Goal: Task Accomplishment & Management: Manage account settings

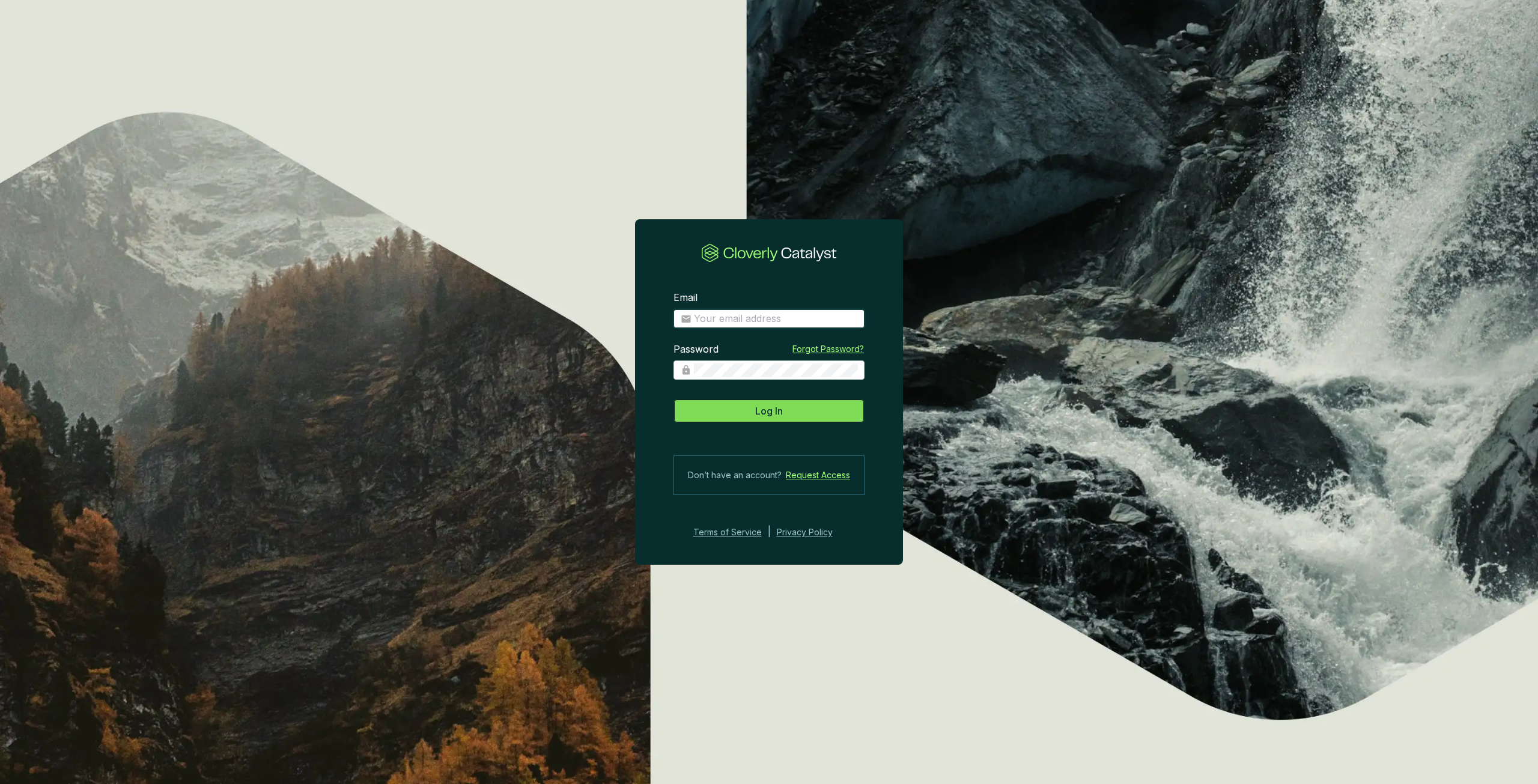
type input "[PERSON_NAME][EMAIL_ADDRESS][PERSON_NAME][DOMAIN_NAME]"
click at [785, 410] on button "Log In" at bounding box center [769, 410] width 191 height 24
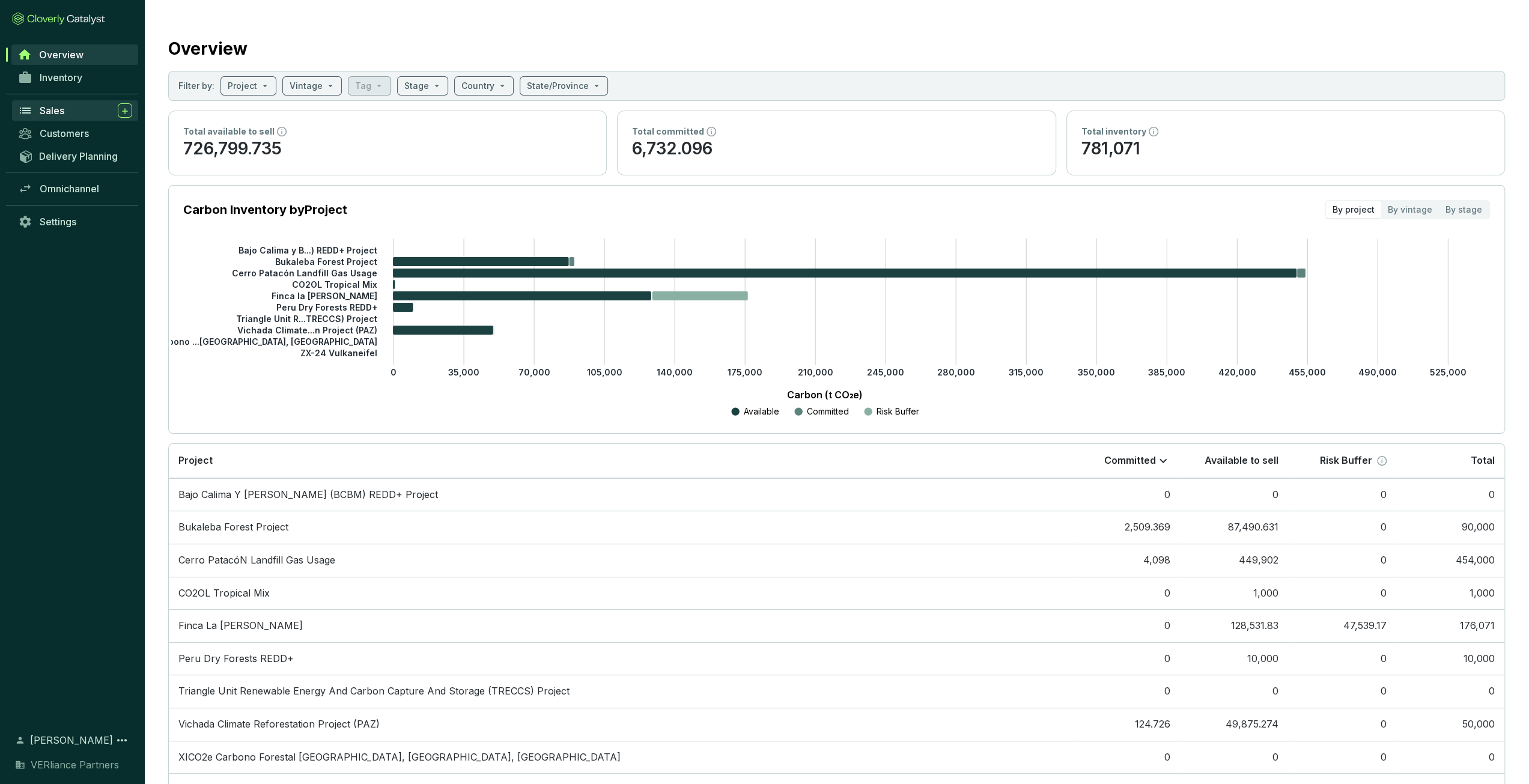
click at [60, 105] on span "Sales" at bounding box center [51, 111] width 24 height 12
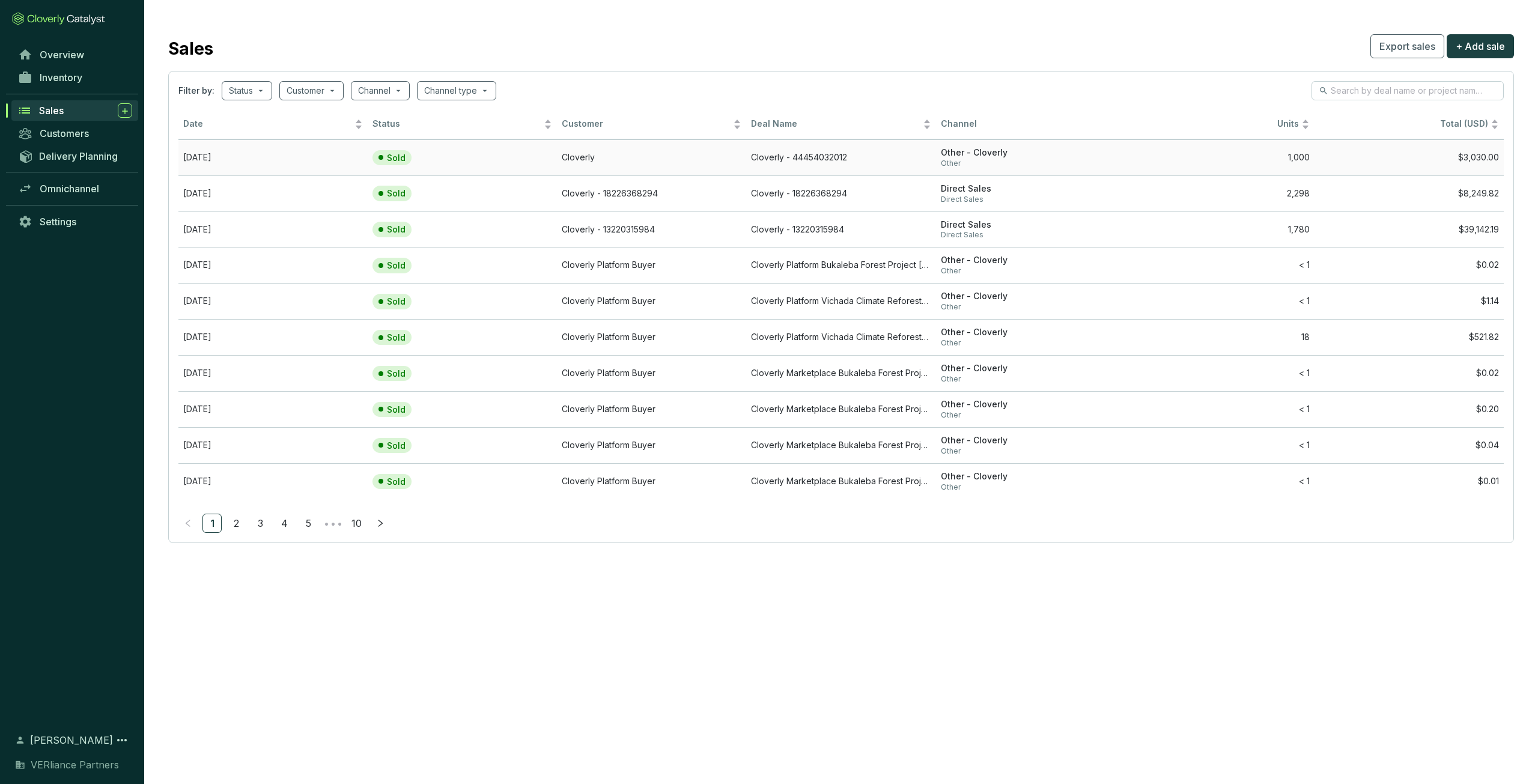
click at [917, 154] on td "Cloverly - 44454032012" at bounding box center [840, 157] width 189 height 36
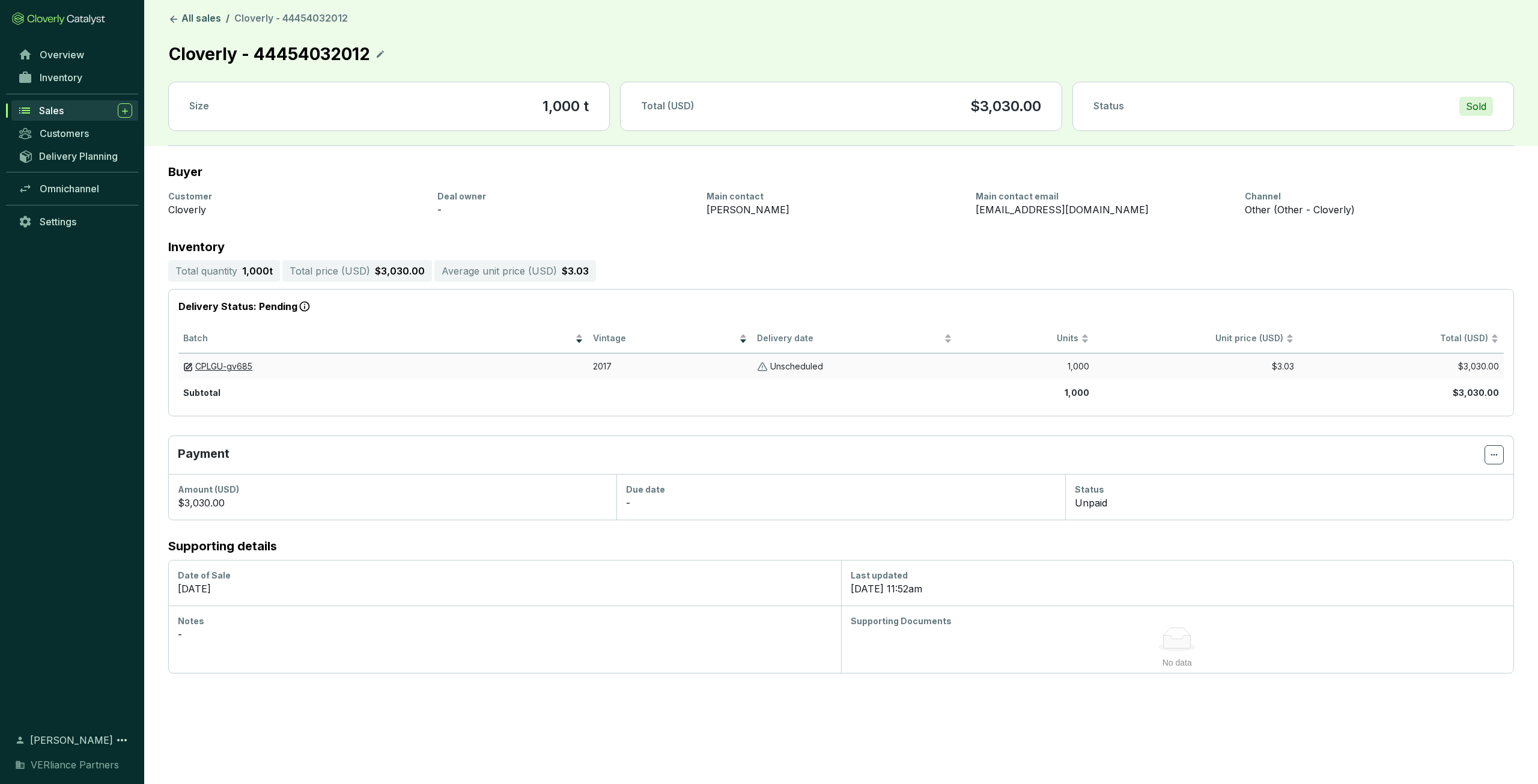
click at [782, 366] on p "Unscheduled" at bounding box center [796, 367] width 53 height 12
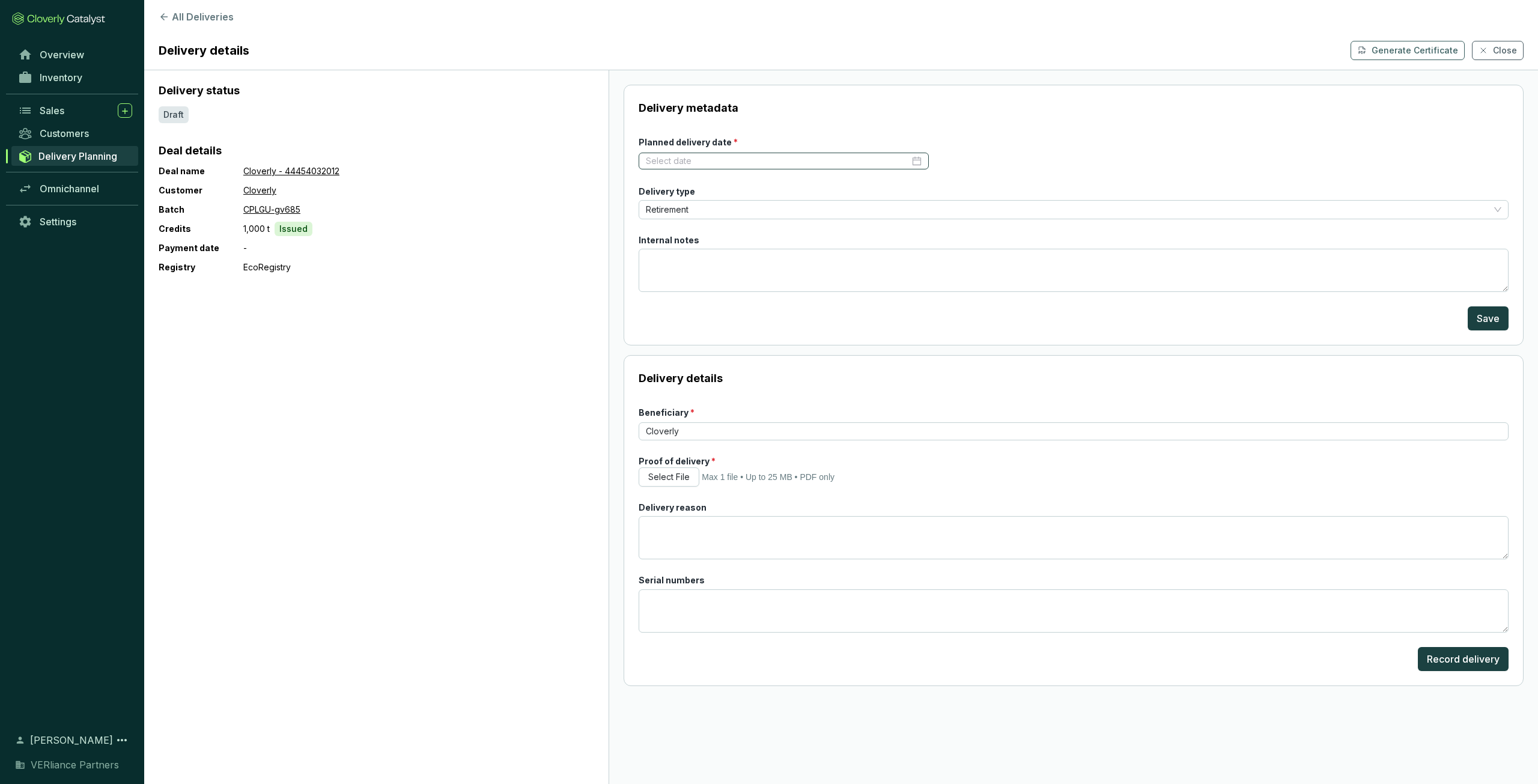
click at [913, 159] on div at bounding box center [783, 161] width 275 height 12
type input "[DATE]"
click at [745, 257] on div "9" at bounding box center [746, 254] width 14 height 14
click at [717, 208] on span "Retirement" at bounding box center [1073, 209] width 855 height 18
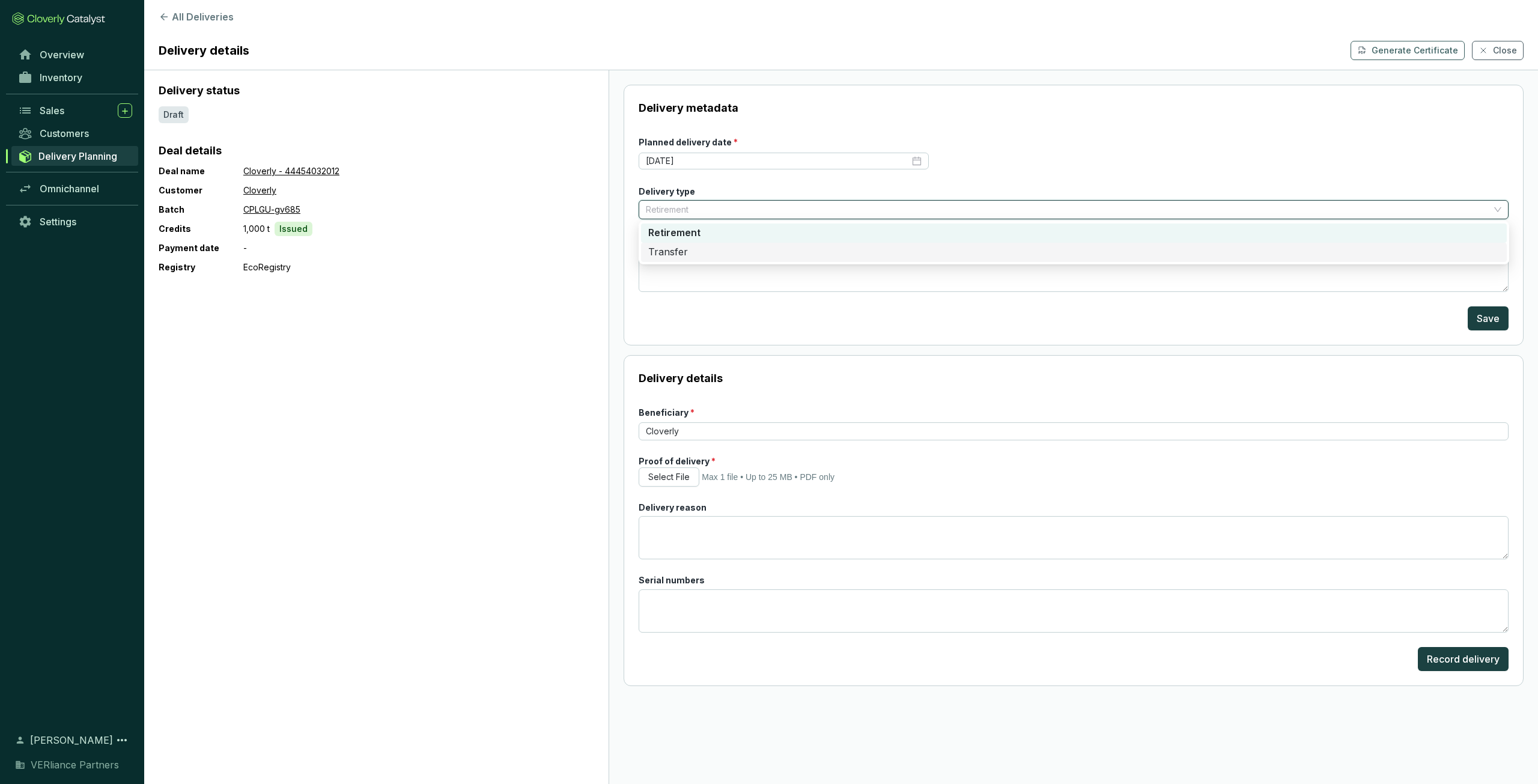
click at [708, 252] on div "Transfer" at bounding box center [1074, 253] width 851 height 13
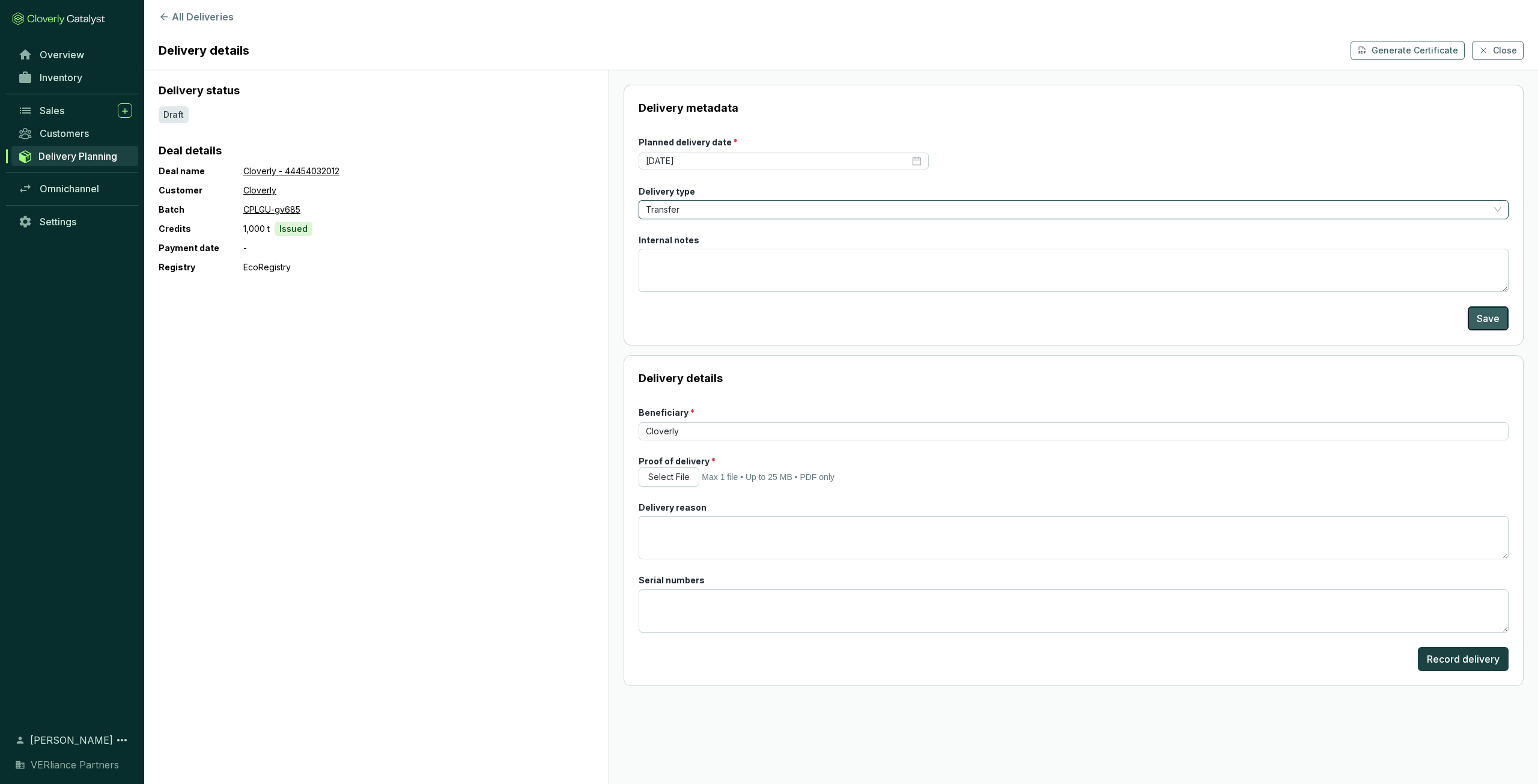
click at [1491, 321] on span "Save" at bounding box center [1488, 318] width 23 height 14
click at [1491, 52] on button "Close" at bounding box center [1498, 50] width 52 height 19
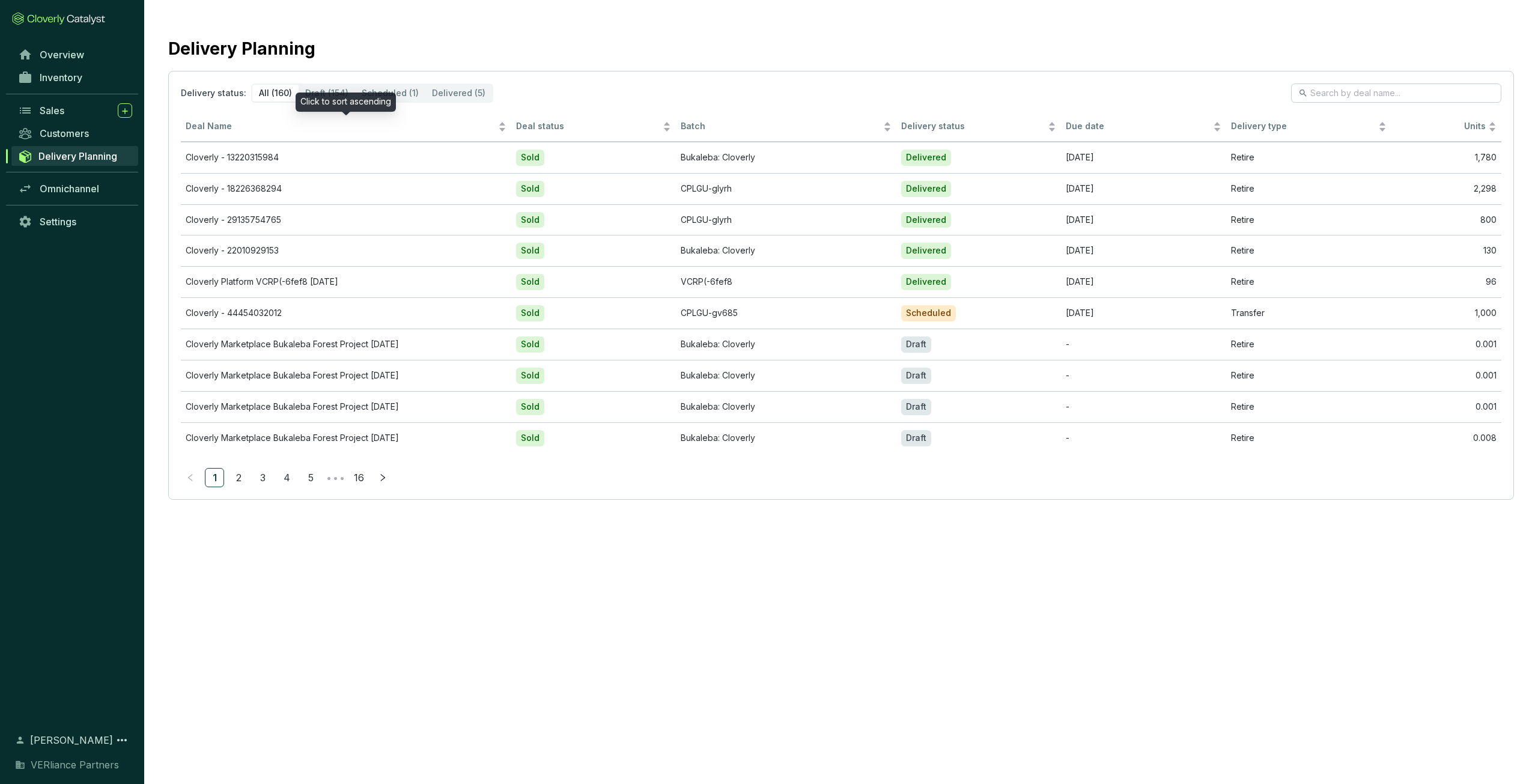
click at [318, 96] on div "Click to sort ascending" at bounding box center [345, 102] width 100 height 19
click at [74, 134] on span "Customers" at bounding box center [64, 133] width 50 height 12
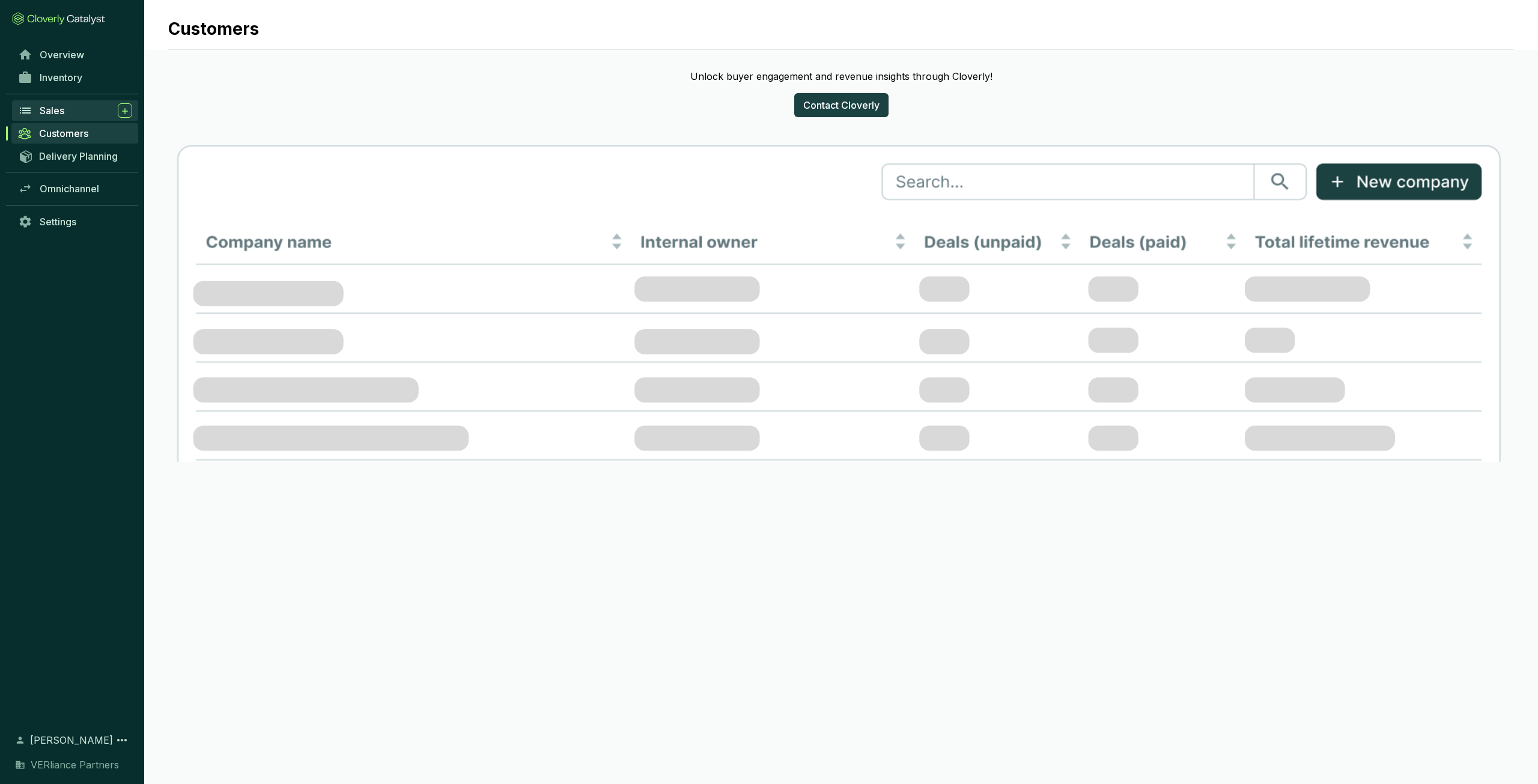
click at [75, 111] on div "Sales" at bounding box center [86, 110] width 92 height 14
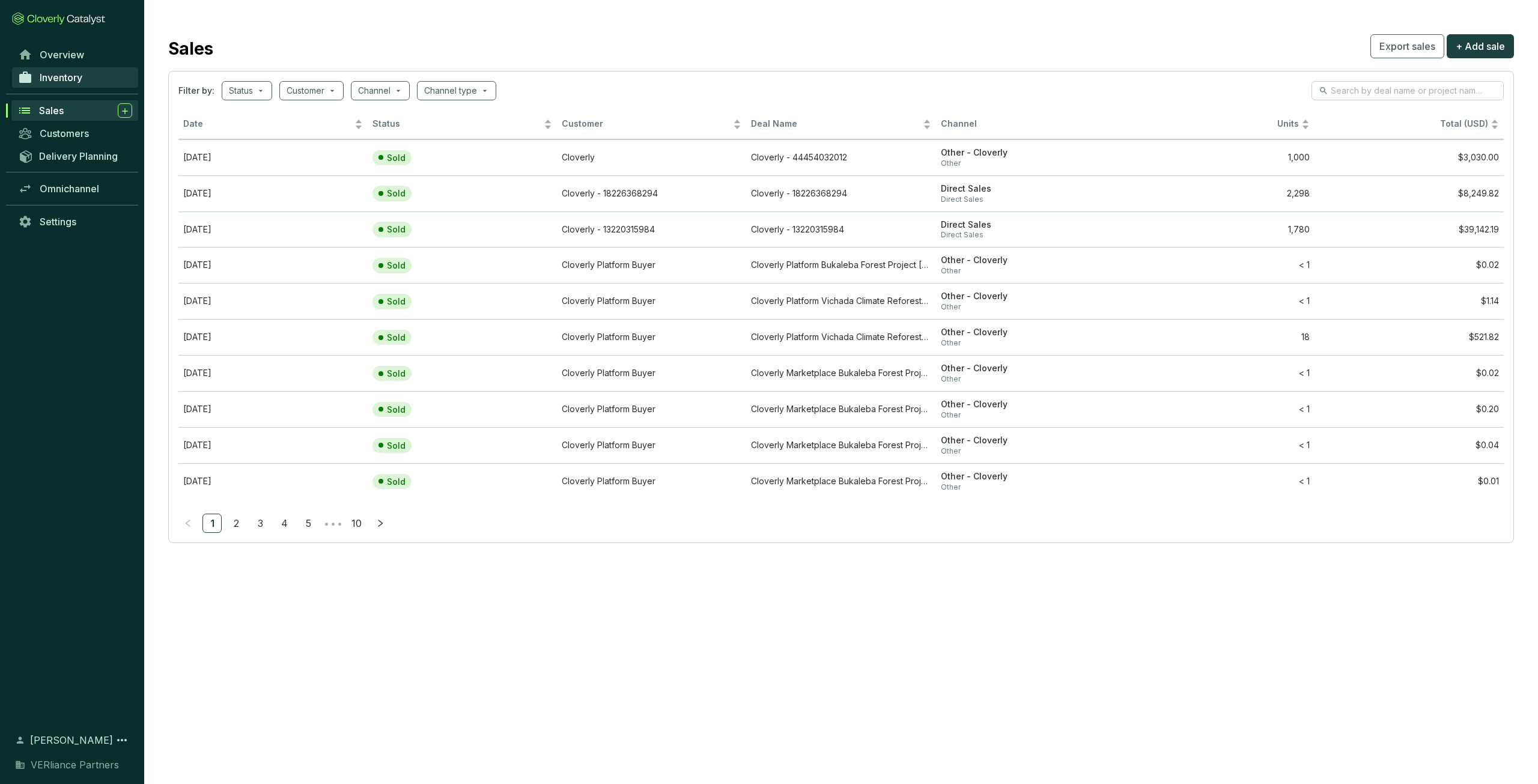
click at [77, 77] on span "Inventory" at bounding box center [60, 77] width 43 height 12
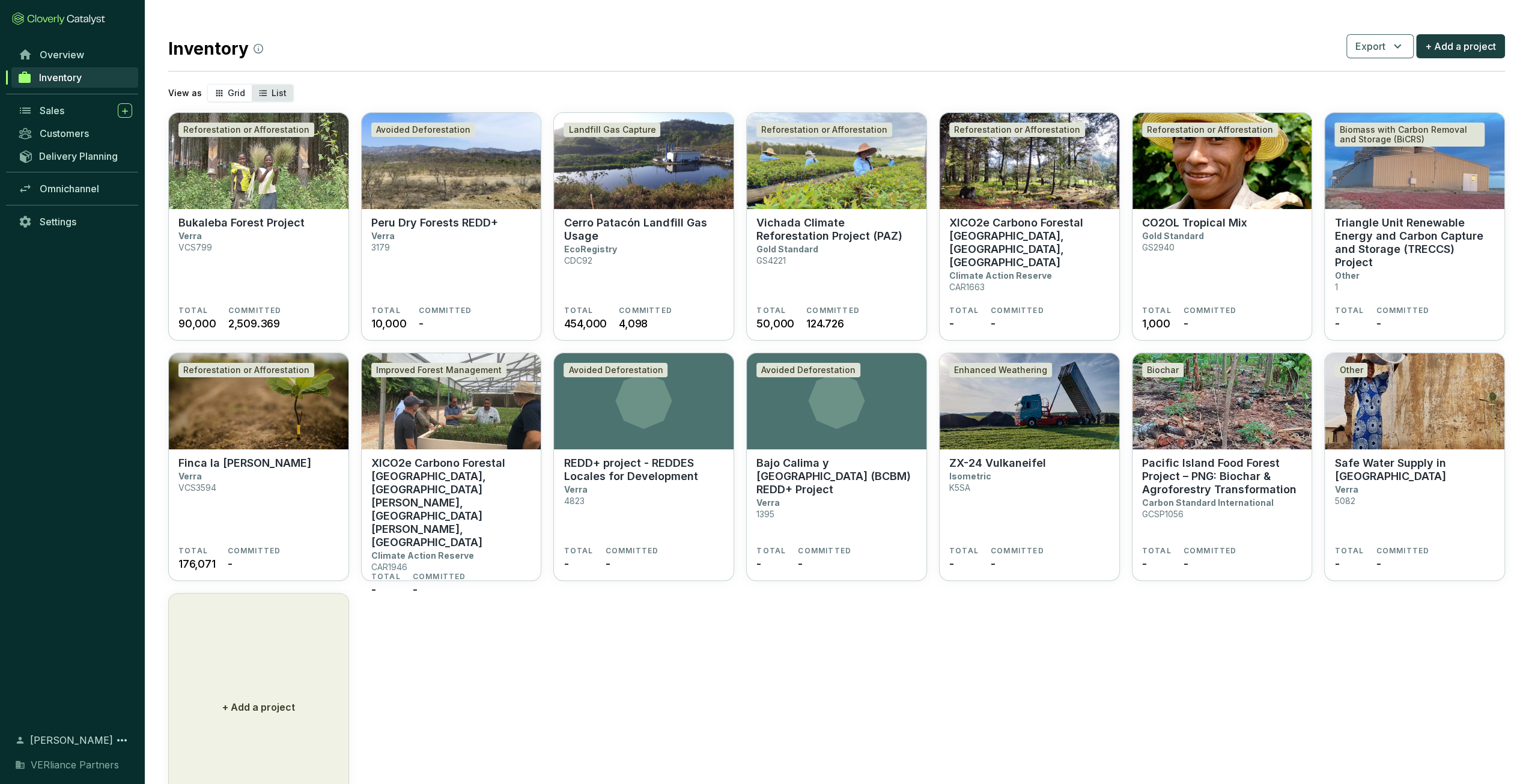
click at [271, 96] on span "List" at bounding box center [279, 92] width 15 height 10
click at [252, 85] on input "List" at bounding box center [252, 85] width 0 height 0
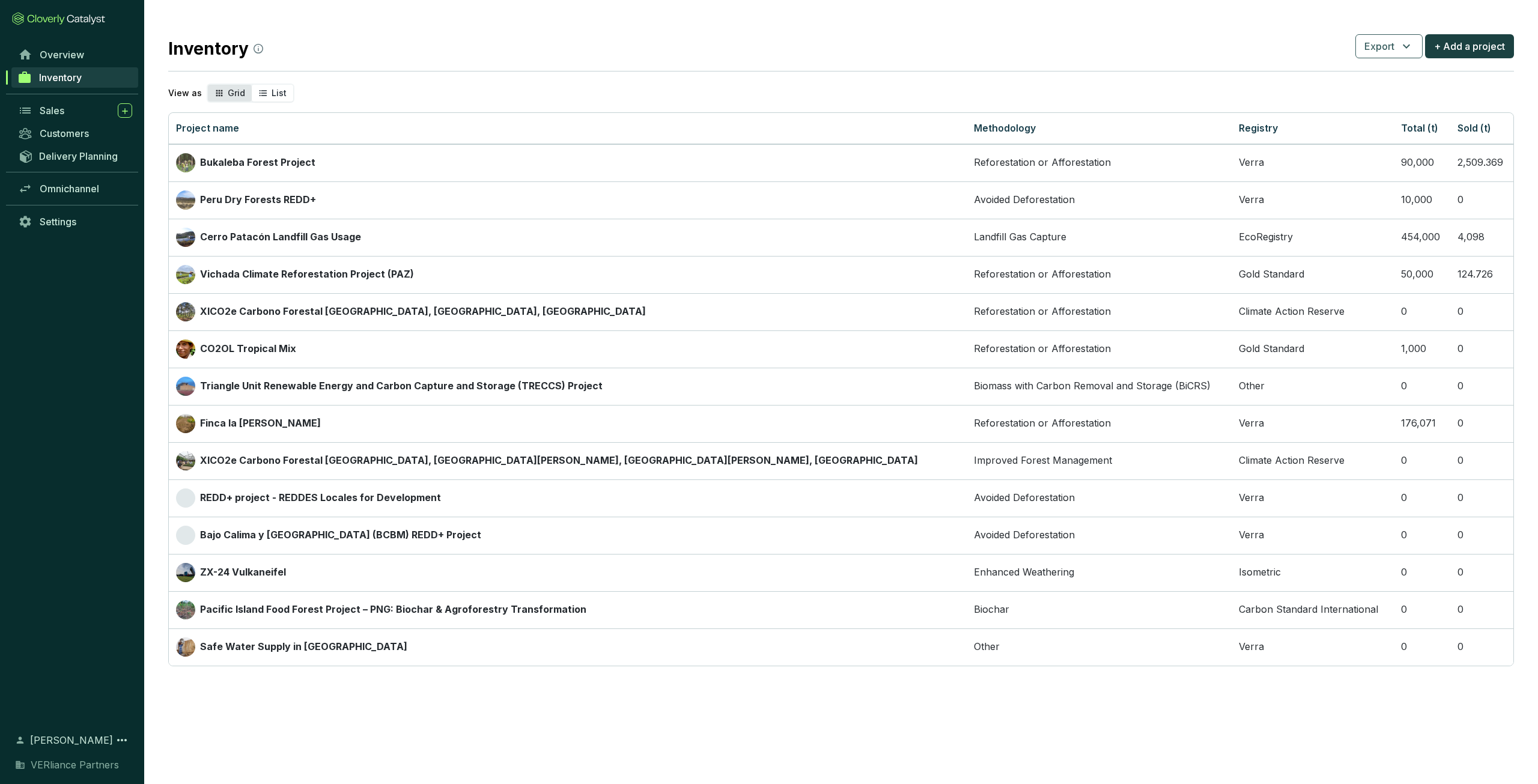
click at [228, 97] on span "Grid" at bounding box center [236, 92] width 18 height 10
click at [208, 85] on input "Grid" at bounding box center [208, 85] width 0 height 0
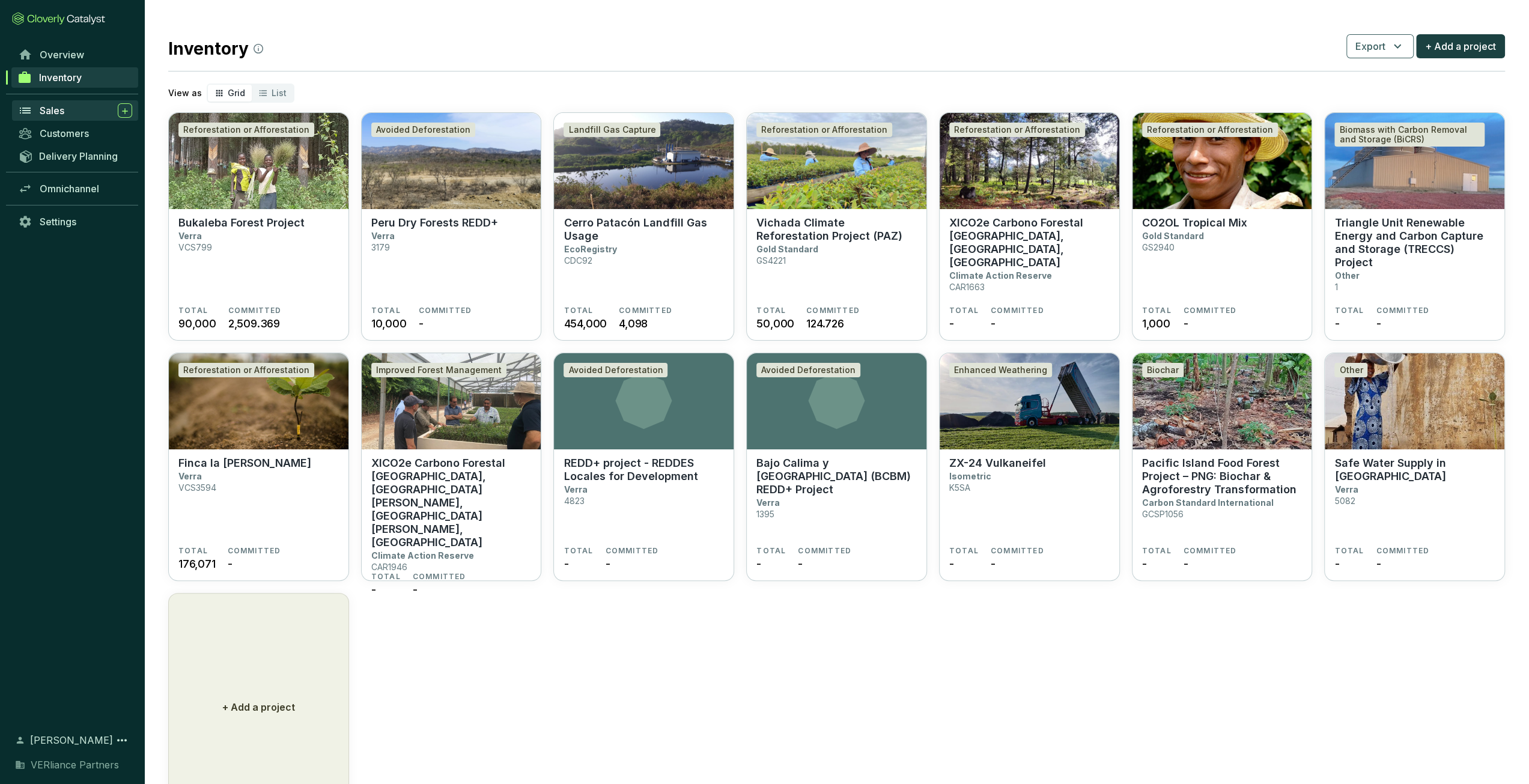
click at [79, 115] on div "Sales" at bounding box center [86, 110] width 92 height 14
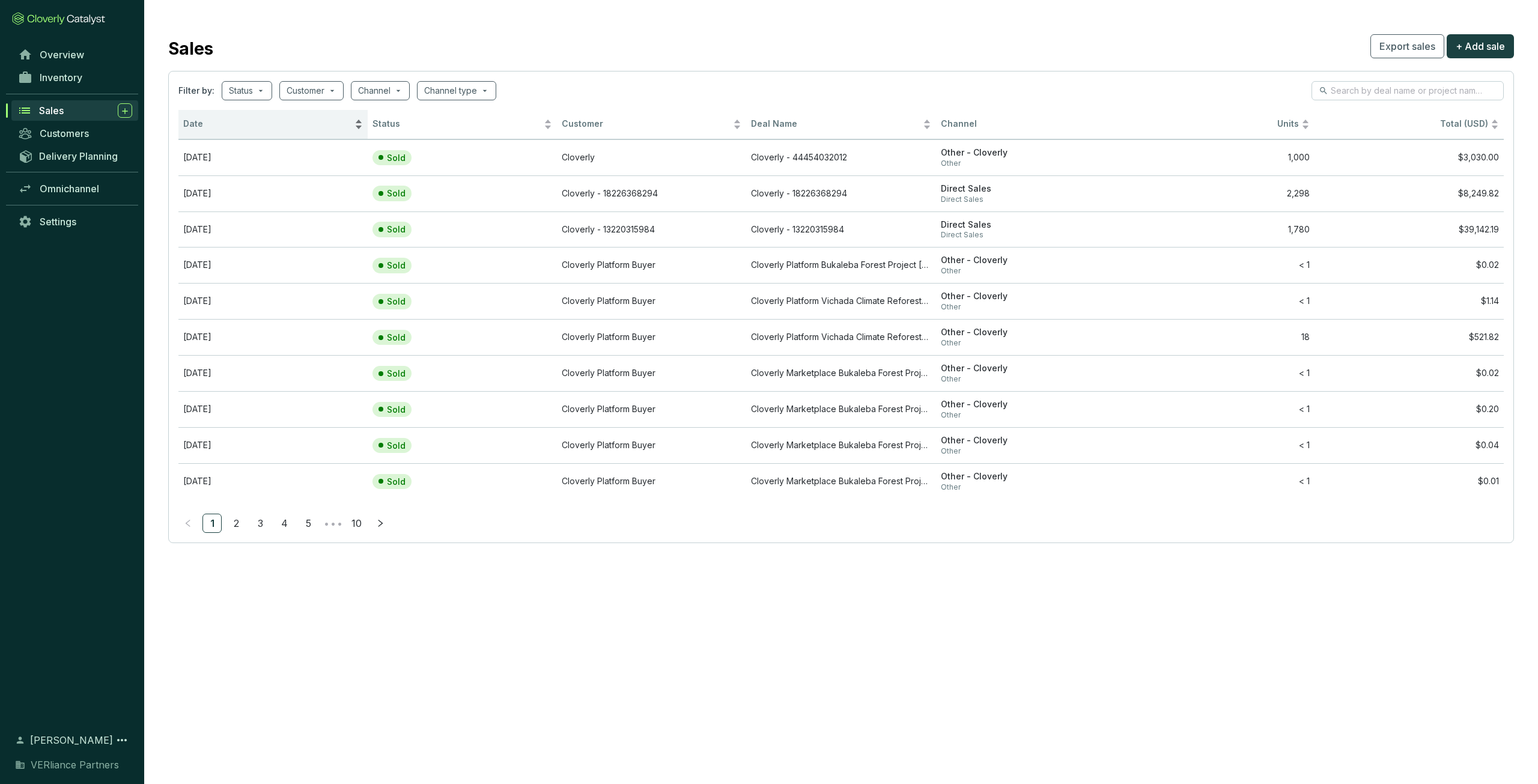
click at [280, 132] on div "Date" at bounding box center [273, 124] width 180 height 14
click at [284, 130] on div "Date" at bounding box center [273, 124] width 180 height 14
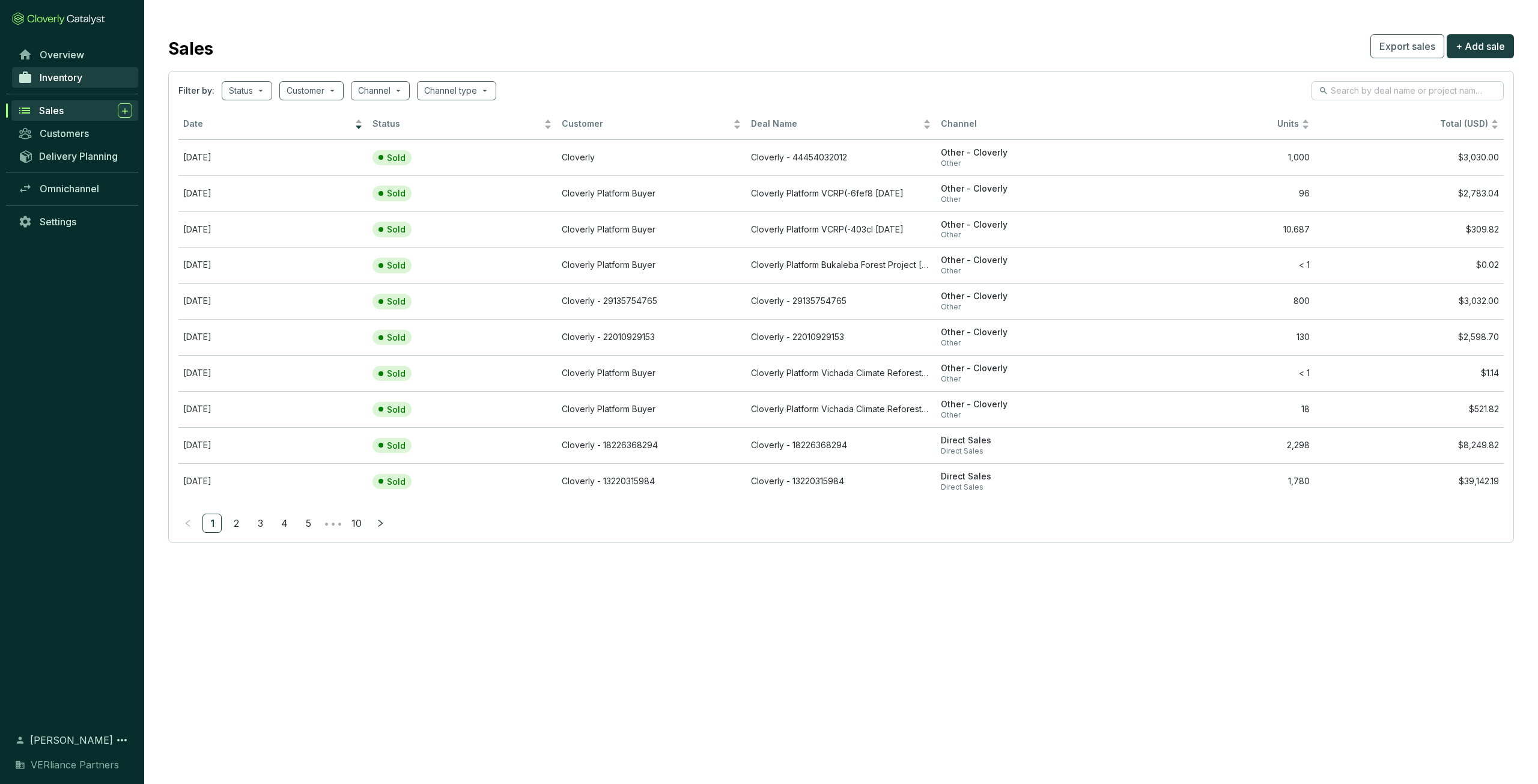
click at [50, 72] on span "Inventory" at bounding box center [60, 77] width 43 height 12
